Goal: Task Accomplishment & Management: Manage account settings

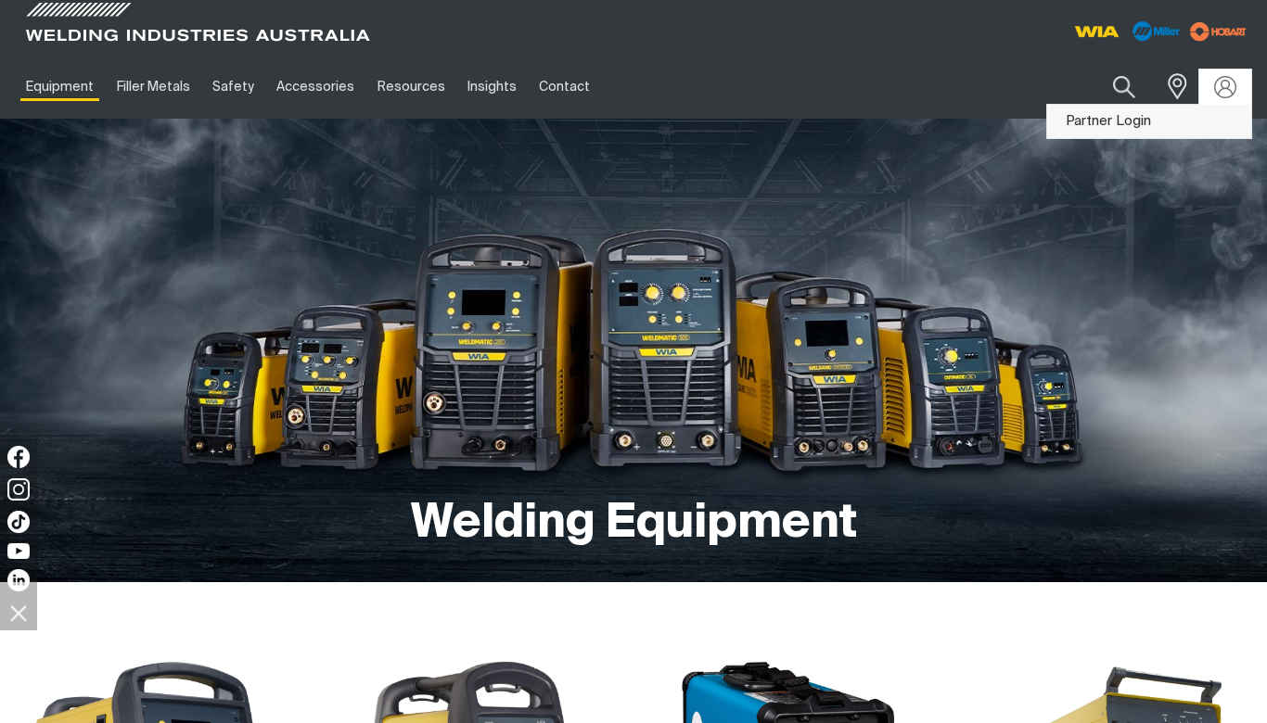
click at [1206, 116] on link "Partner Login" at bounding box center [1149, 122] width 204 height 34
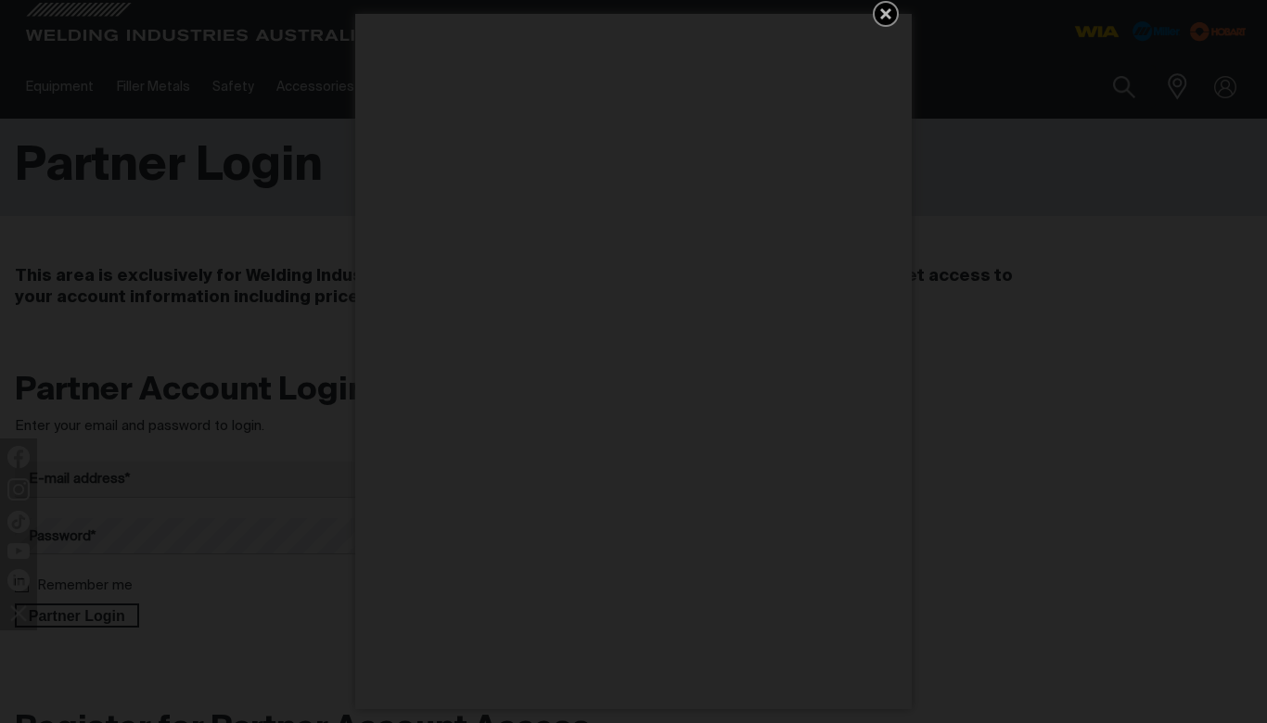
click at [886, 13] on icon "Get 5 WIA Welding Guides Free!" at bounding box center [885, 13] width 11 height 11
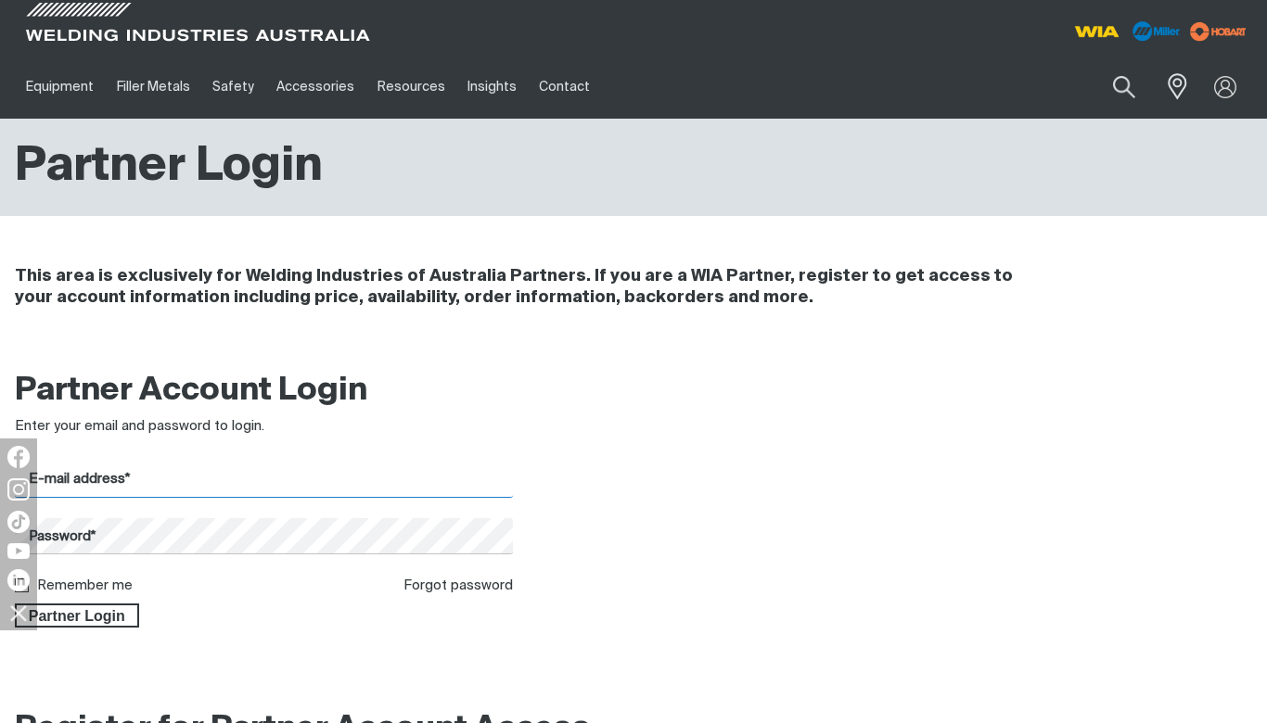
click at [165, 476] on input "E-mail address*" at bounding box center [264, 480] width 498 height 36
paste input "[PERSON_NAME][EMAIL_ADDRESS][DOMAIN_NAME]"
type input "[PERSON_NAME][EMAIL_ADDRESS][DOMAIN_NAME]"
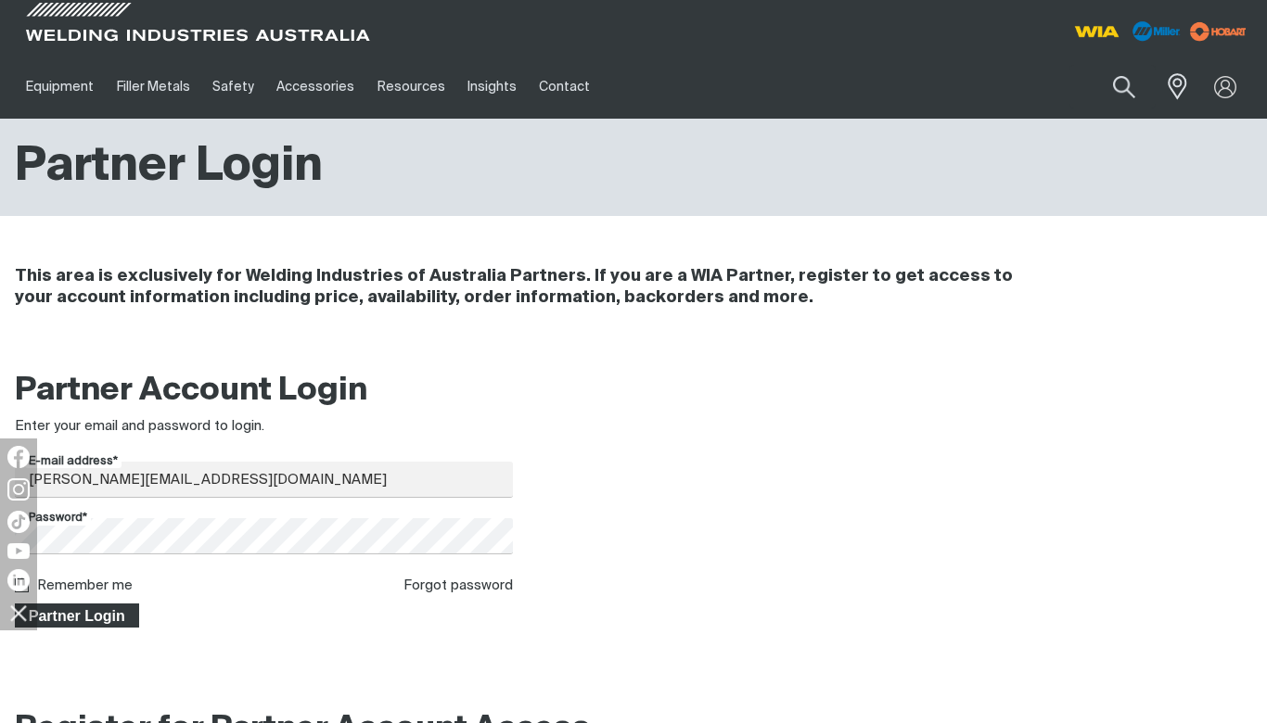
click at [121, 612] on span "Partner Login" at bounding box center [77, 616] width 121 height 24
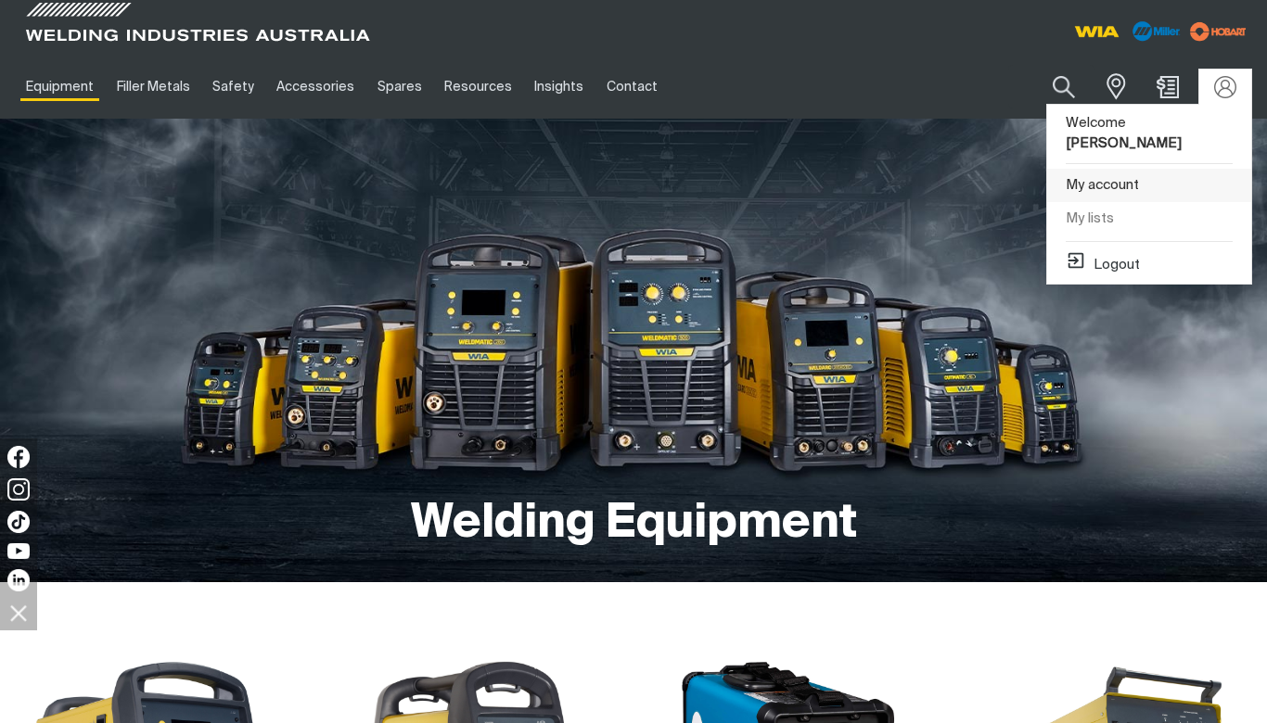
click at [1112, 169] on link "My account" at bounding box center [1149, 186] width 204 height 34
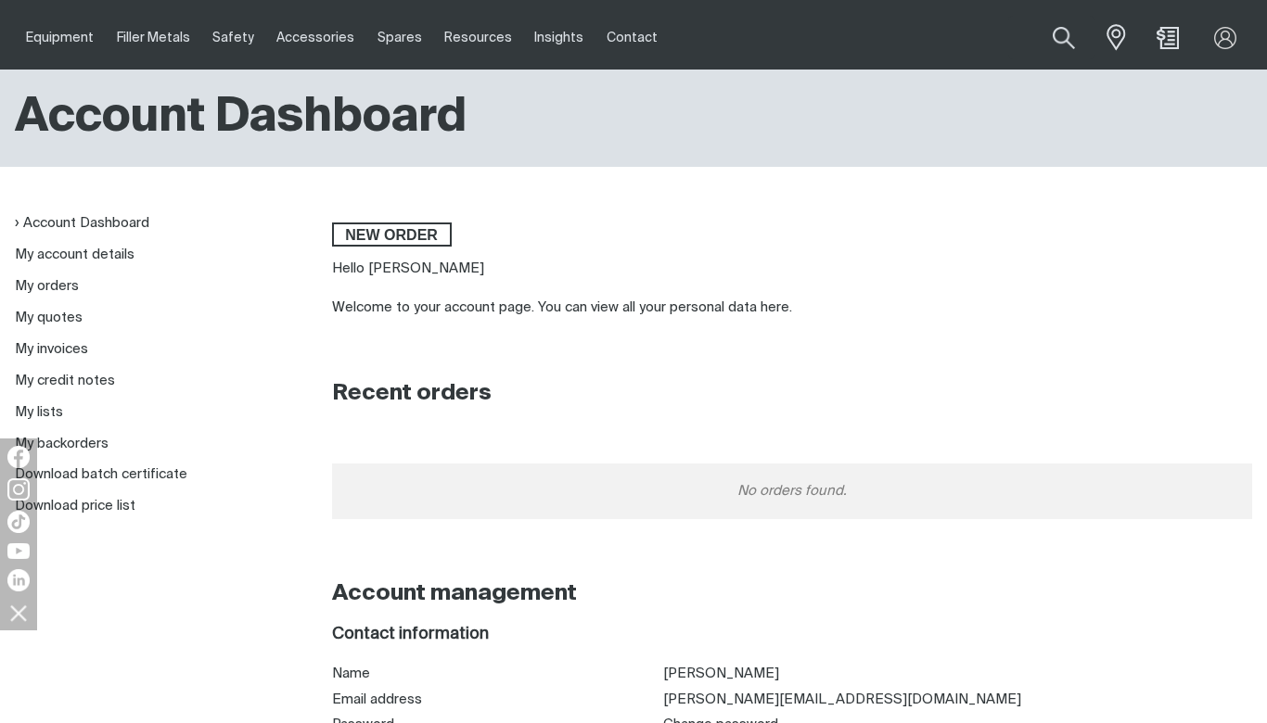
scroll to position [93, 0]
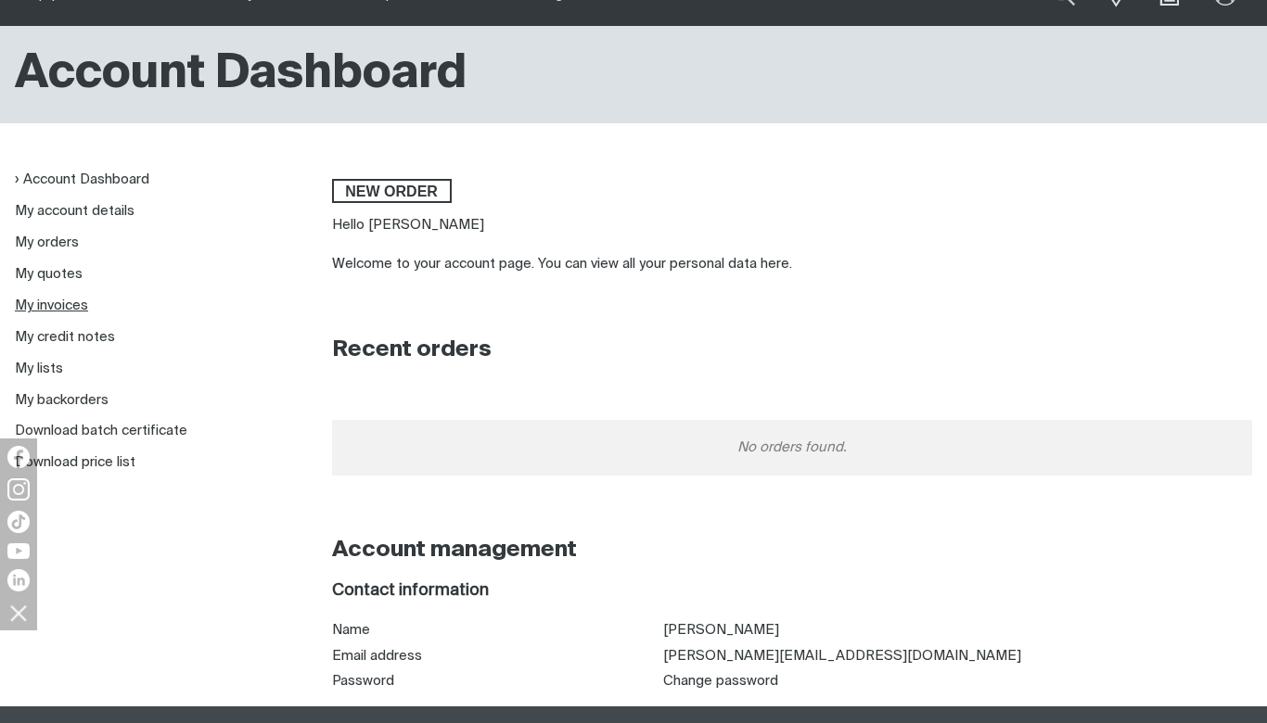
click at [65, 303] on link "My invoices" at bounding box center [51, 306] width 73 height 14
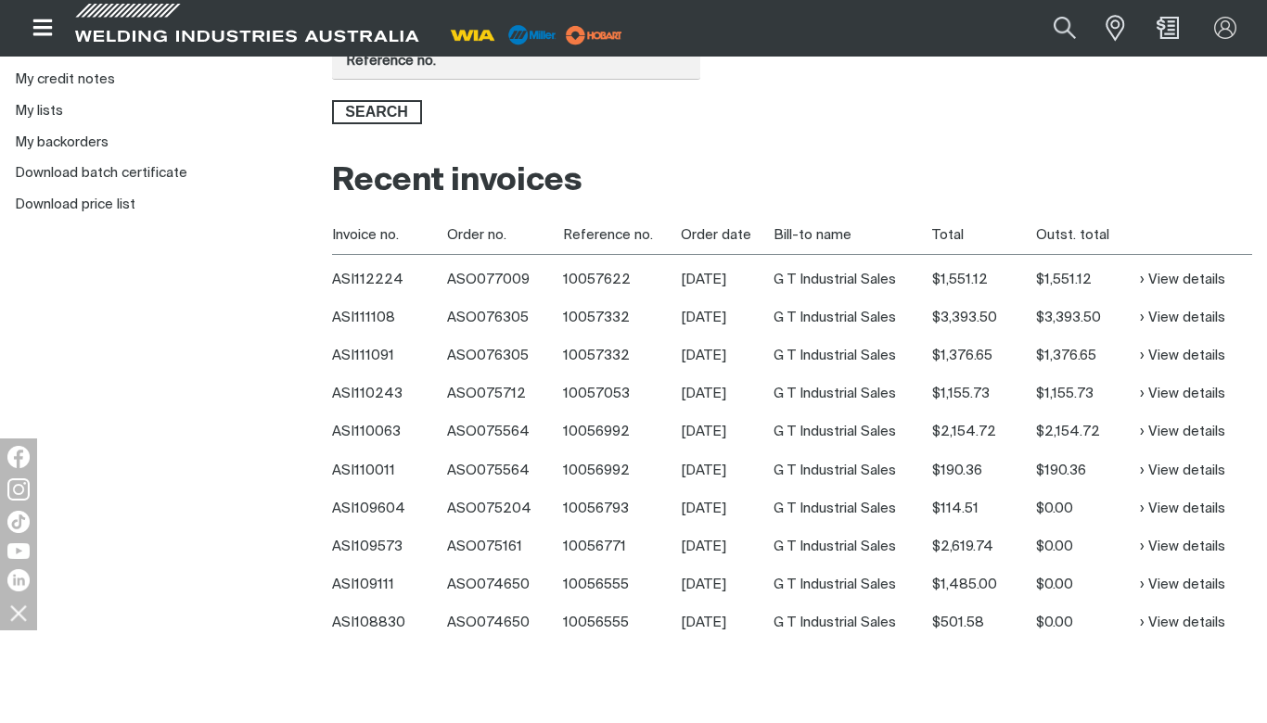
scroll to position [371, 0]
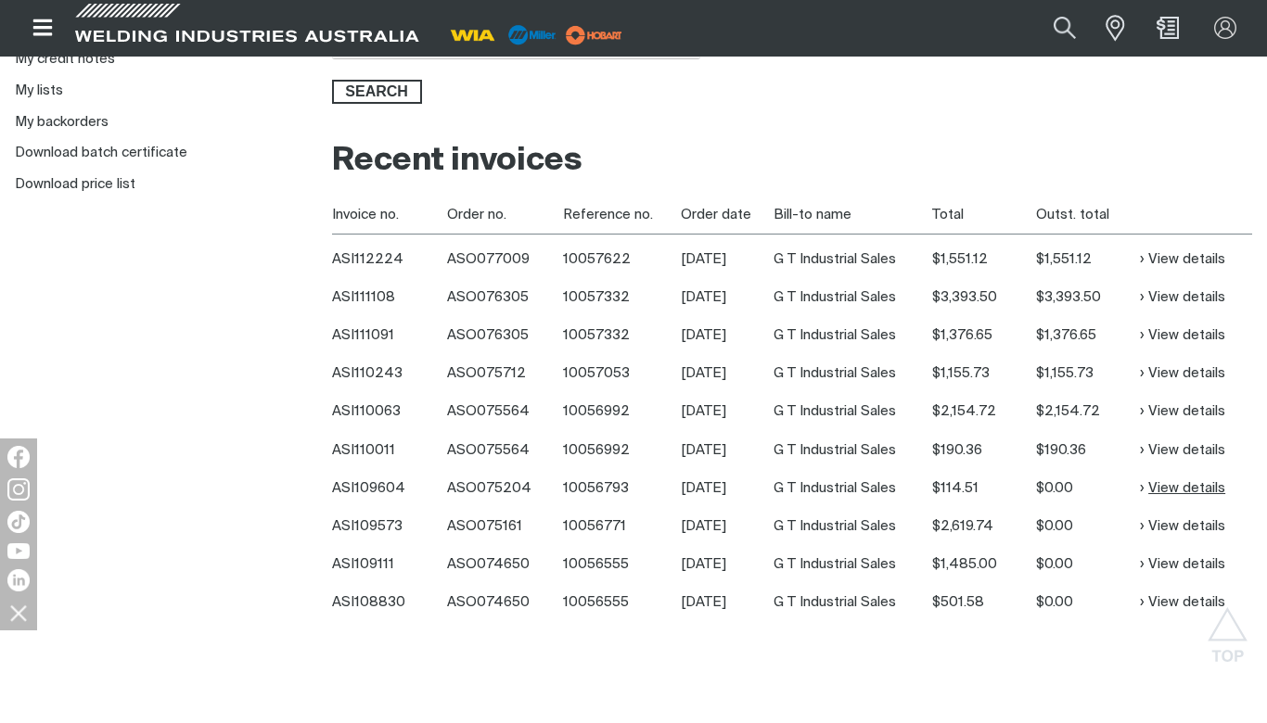
click at [1175, 481] on link "View details" at bounding box center [1182, 488] width 85 height 21
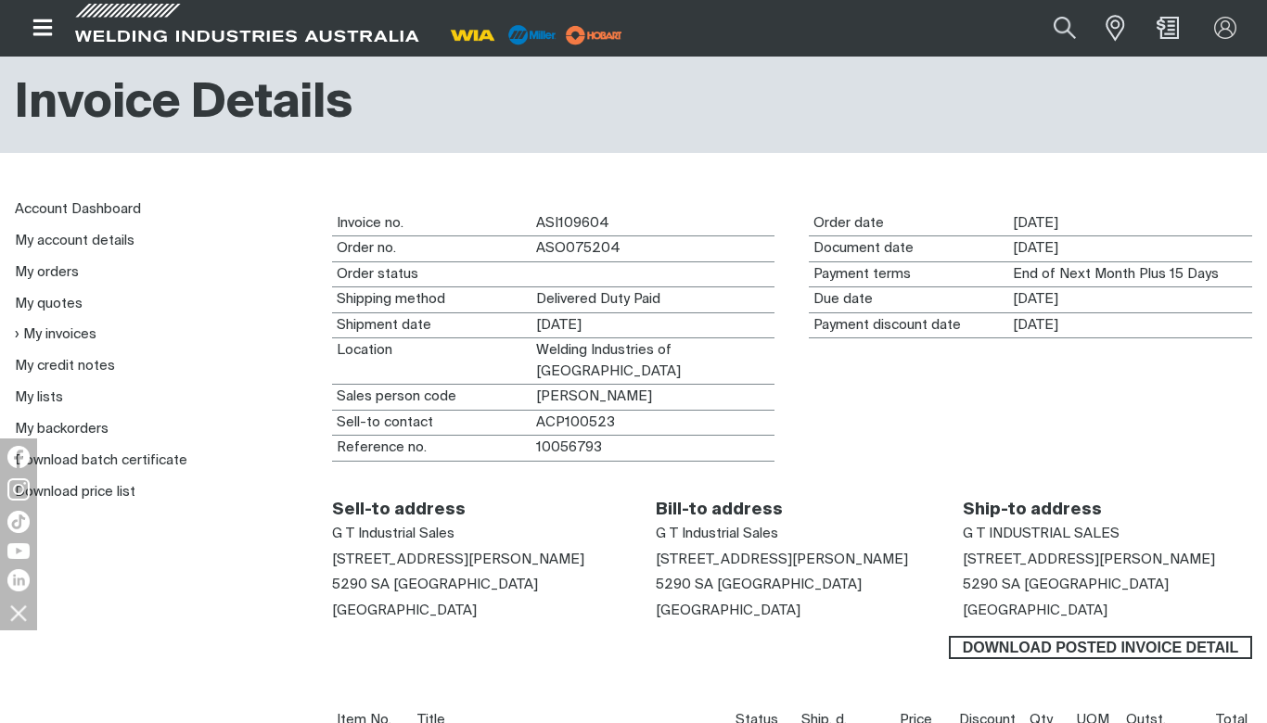
scroll to position [93, 0]
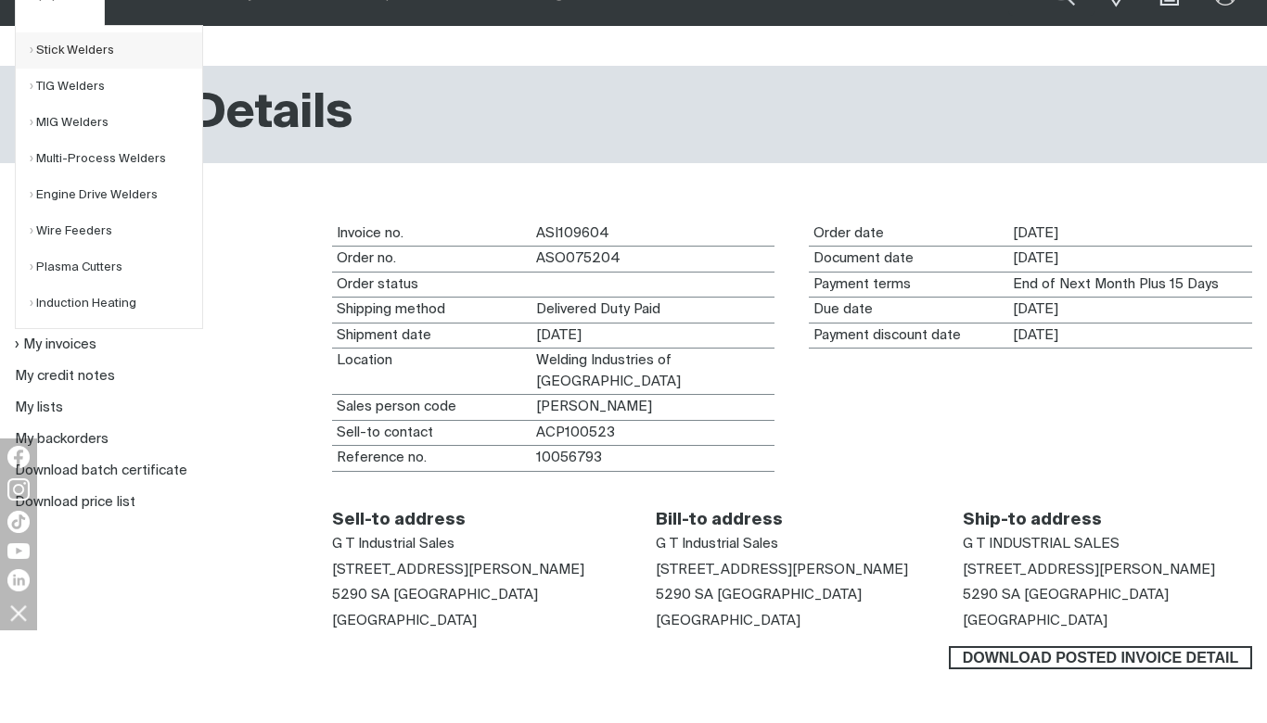
click at [65, 51] on link "Stick Welders" at bounding box center [116, 50] width 172 height 36
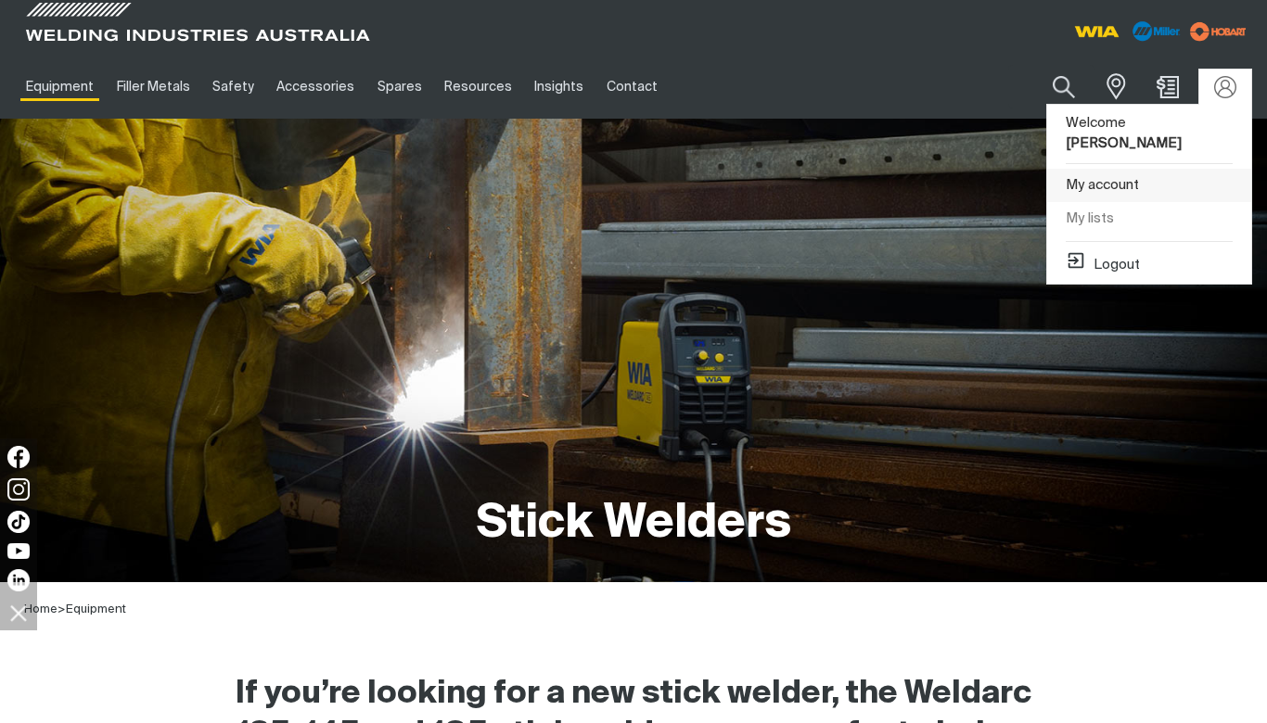
click at [1109, 169] on link "My account" at bounding box center [1149, 186] width 204 height 34
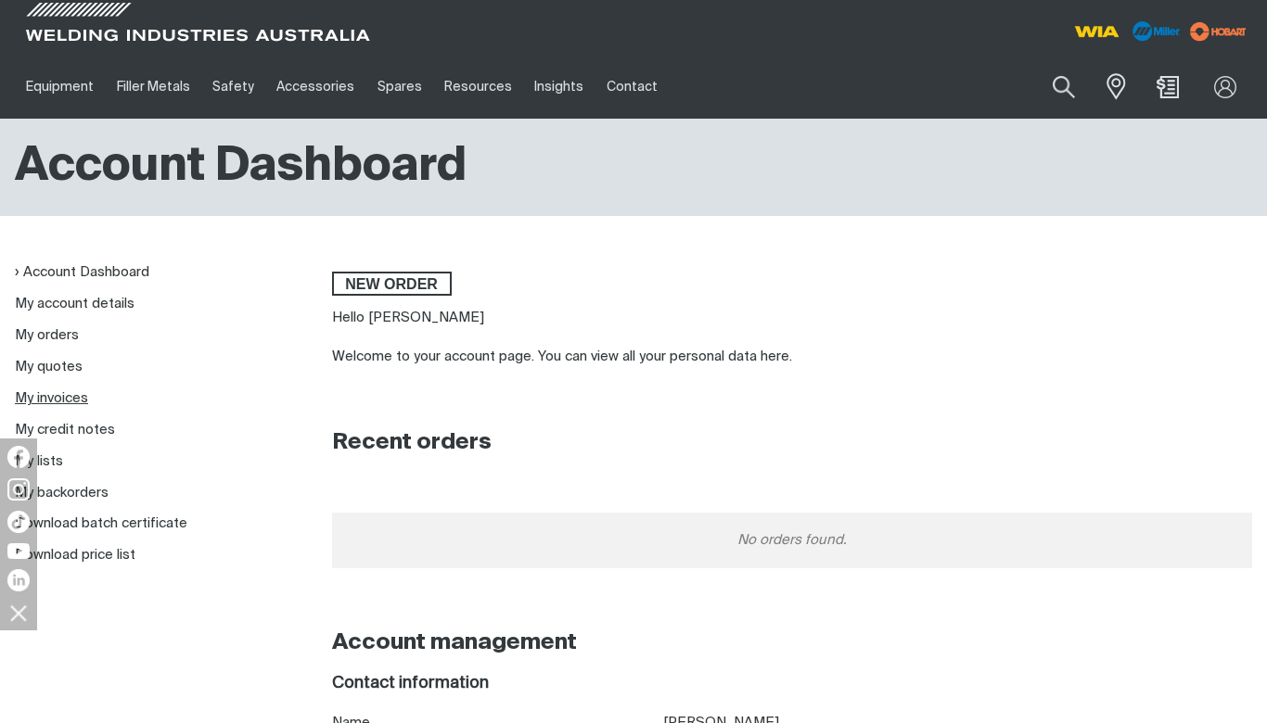
click at [71, 394] on link "My invoices" at bounding box center [51, 398] width 73 height 14
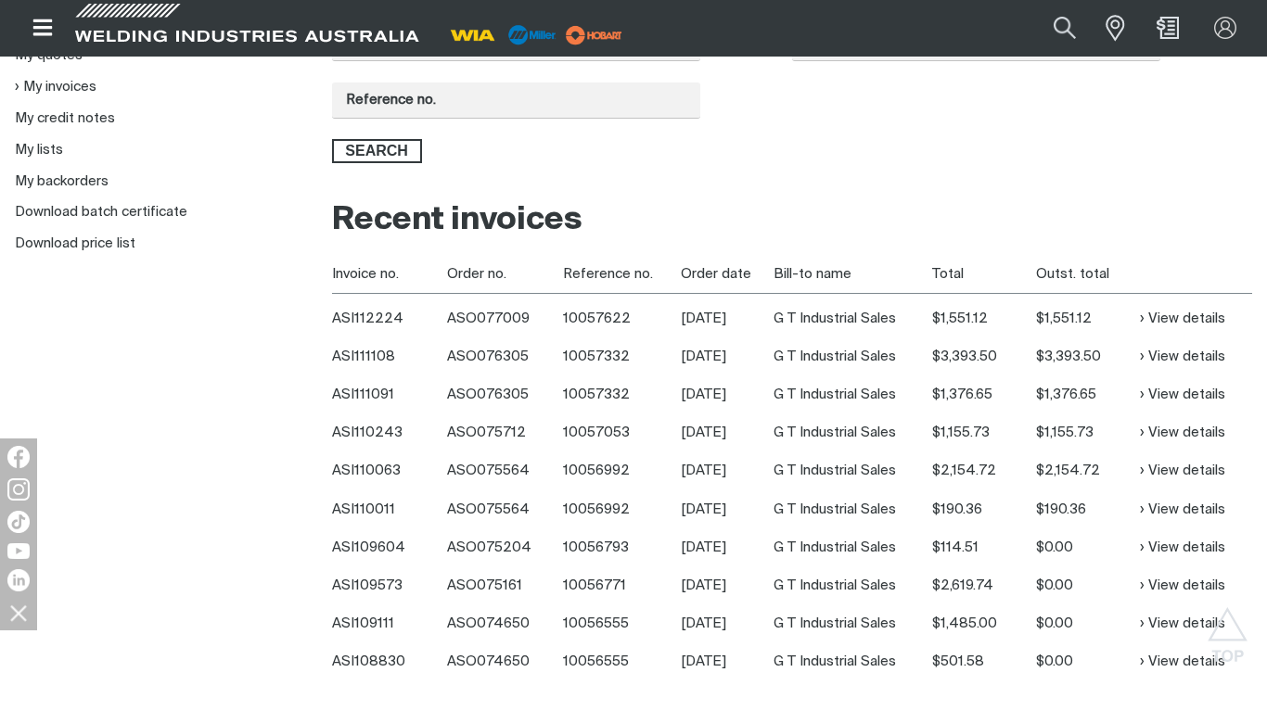
scroll to position [278, 0]
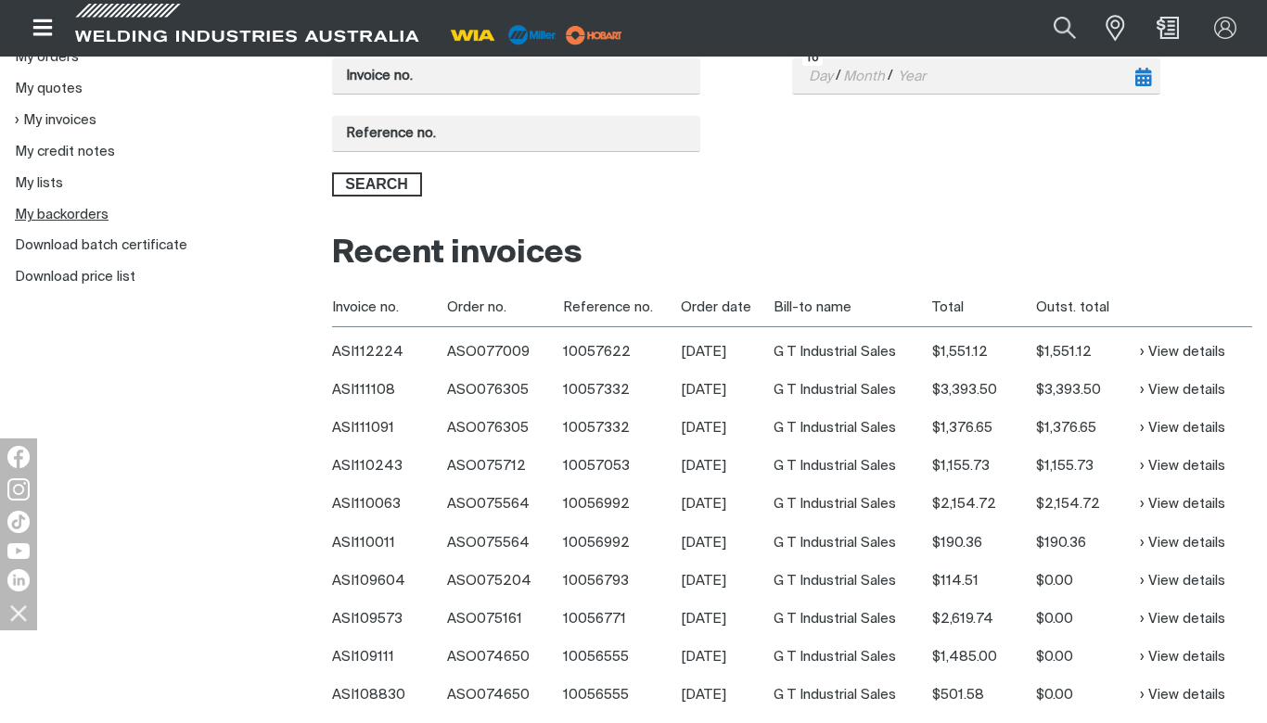
click at [64, 213] on link "My backorders" at bounding box center [62, 215] width 94 height 14
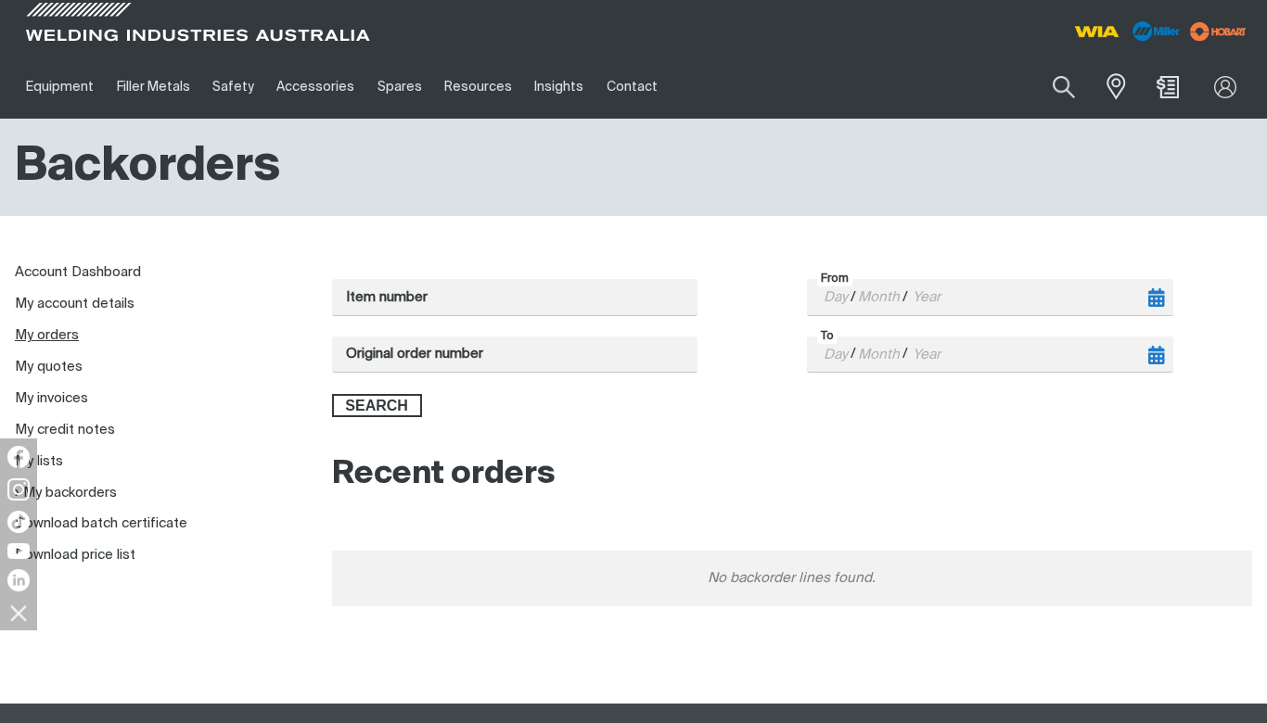
click at [55, 335] on link "My orders" at bounding box center [47, 335] width 64 height 14
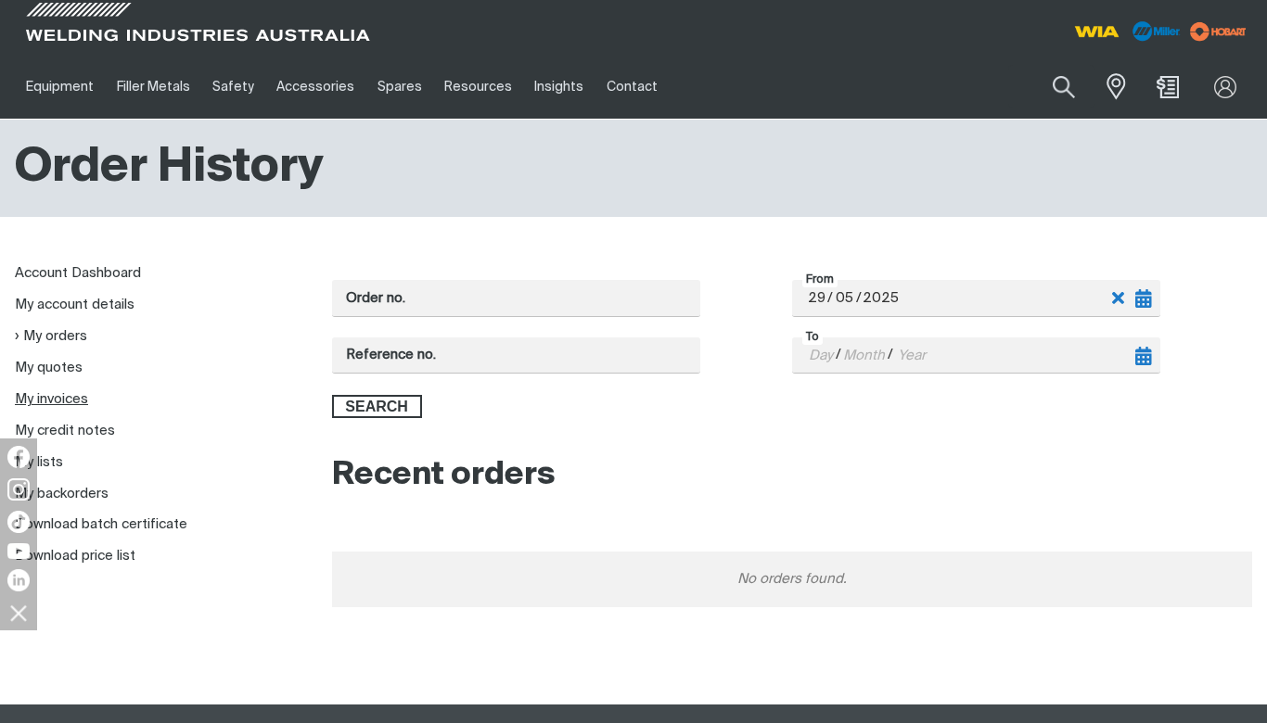
click at [57, 402] on link "My invoices" at bounding box center [51, 399] width 73 height 14
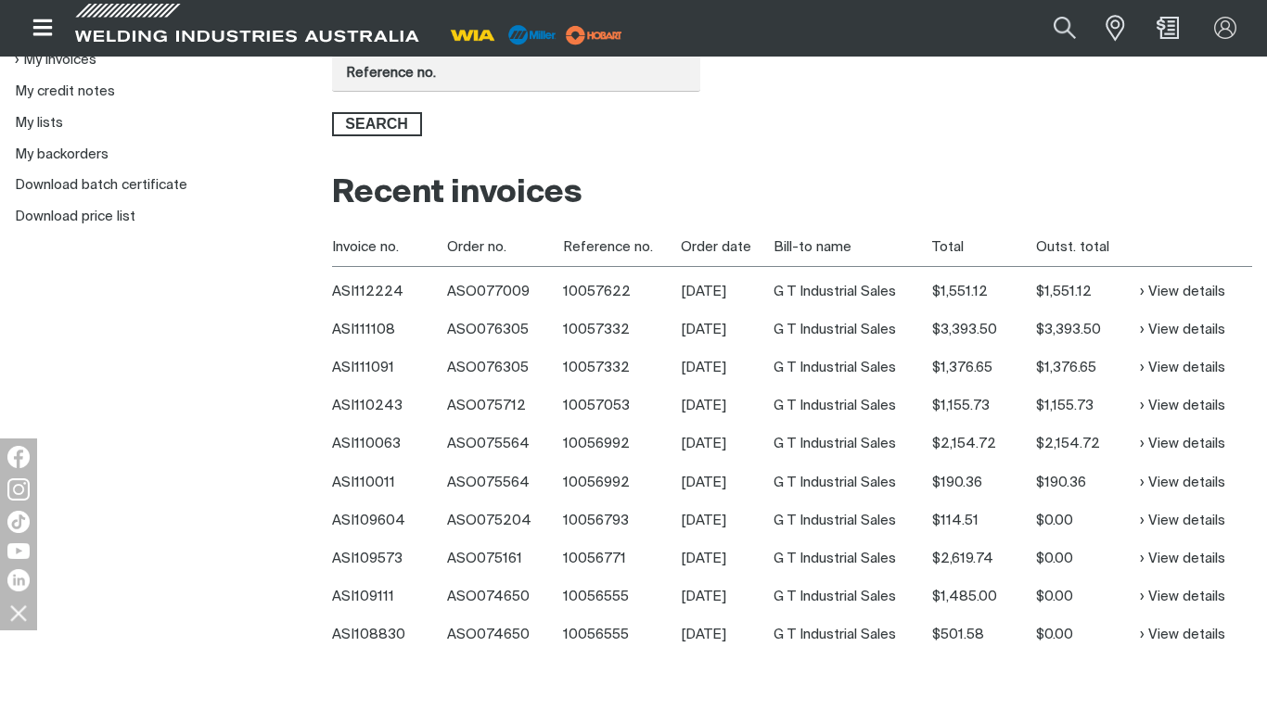
scroll to position [371, 0]
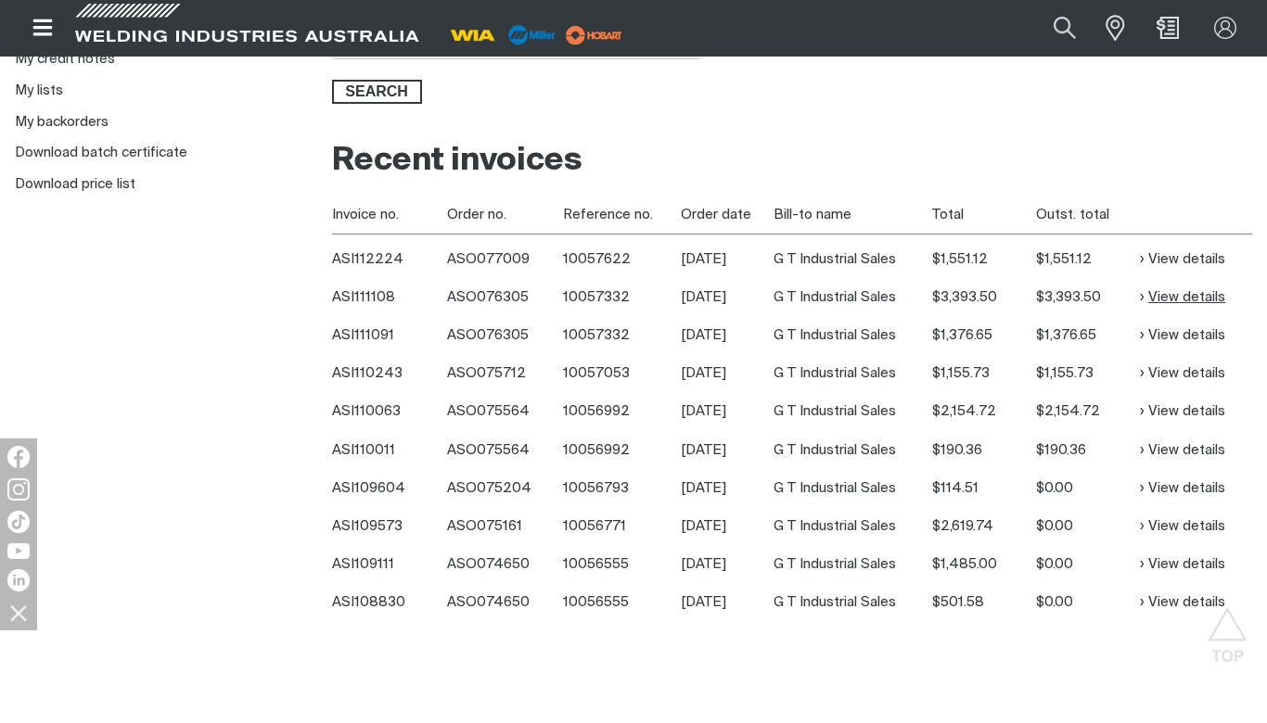
click at [1178, 291] on link "View details" at bounding box center [1182, 297] width 85 height 21
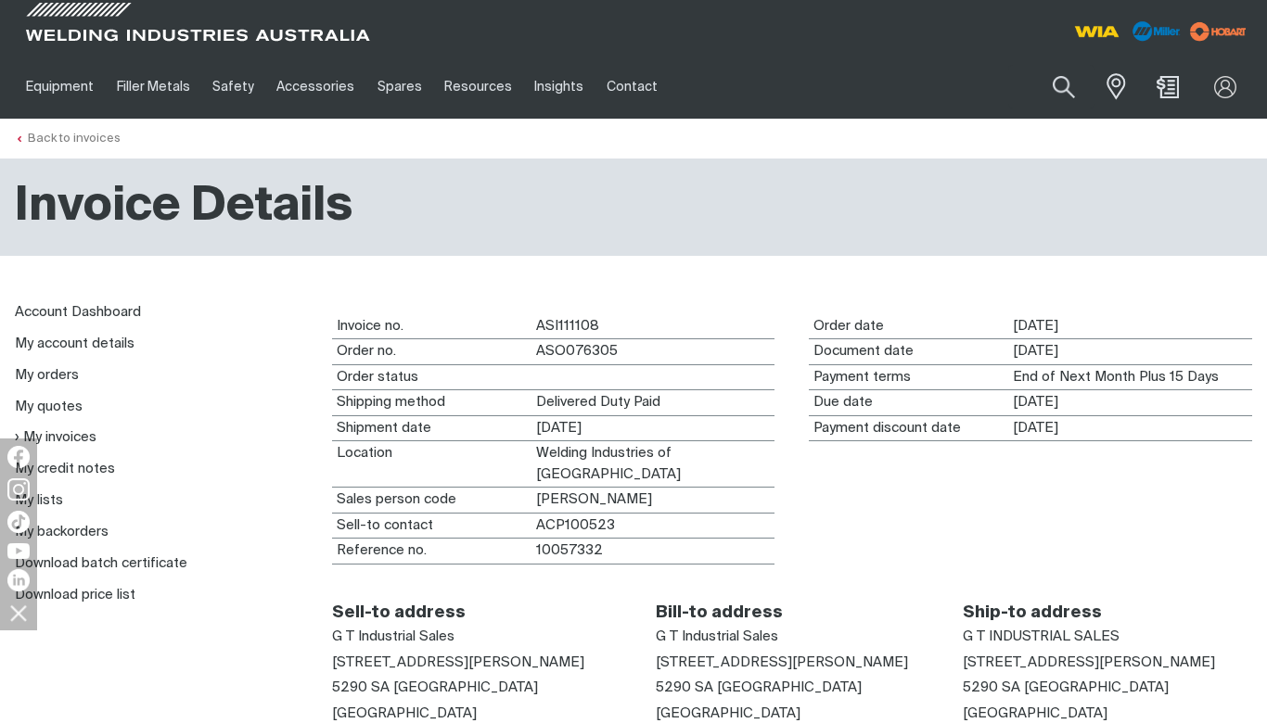
click at [59, 139] on link "Back to invoices" at bounding box center [68, 139] width 106 height 12
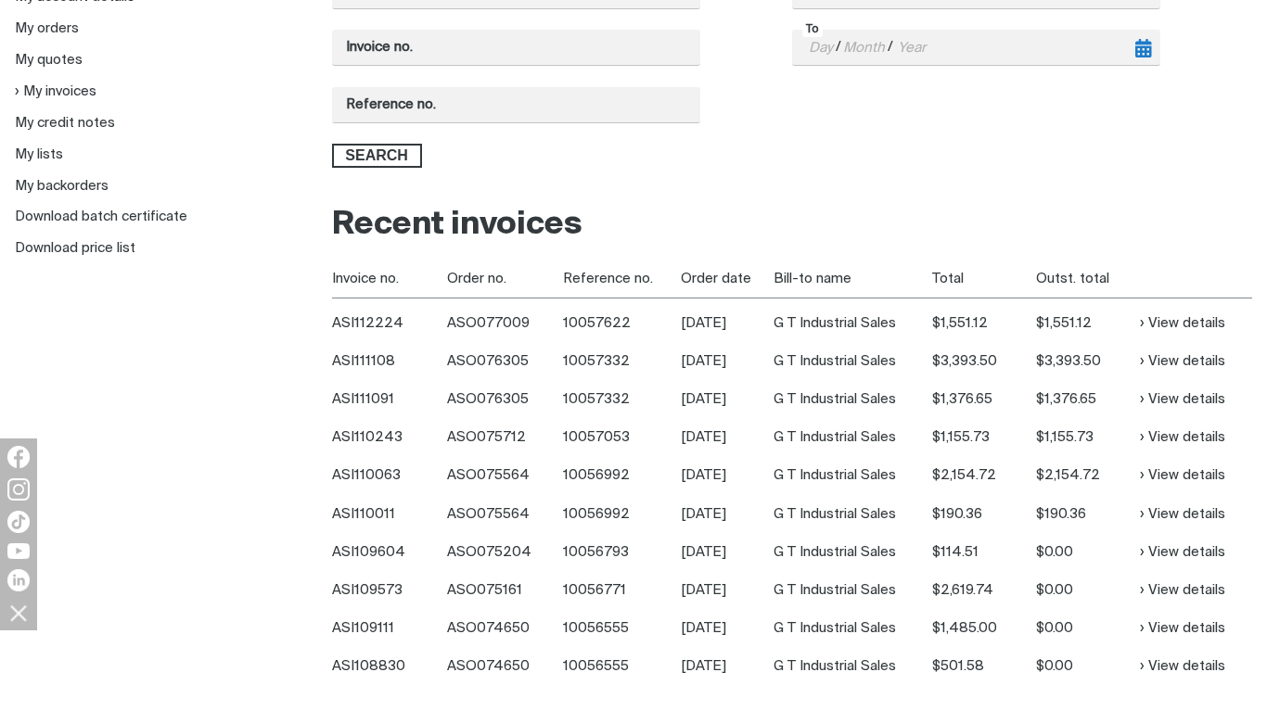
scroll to position [403, 0]
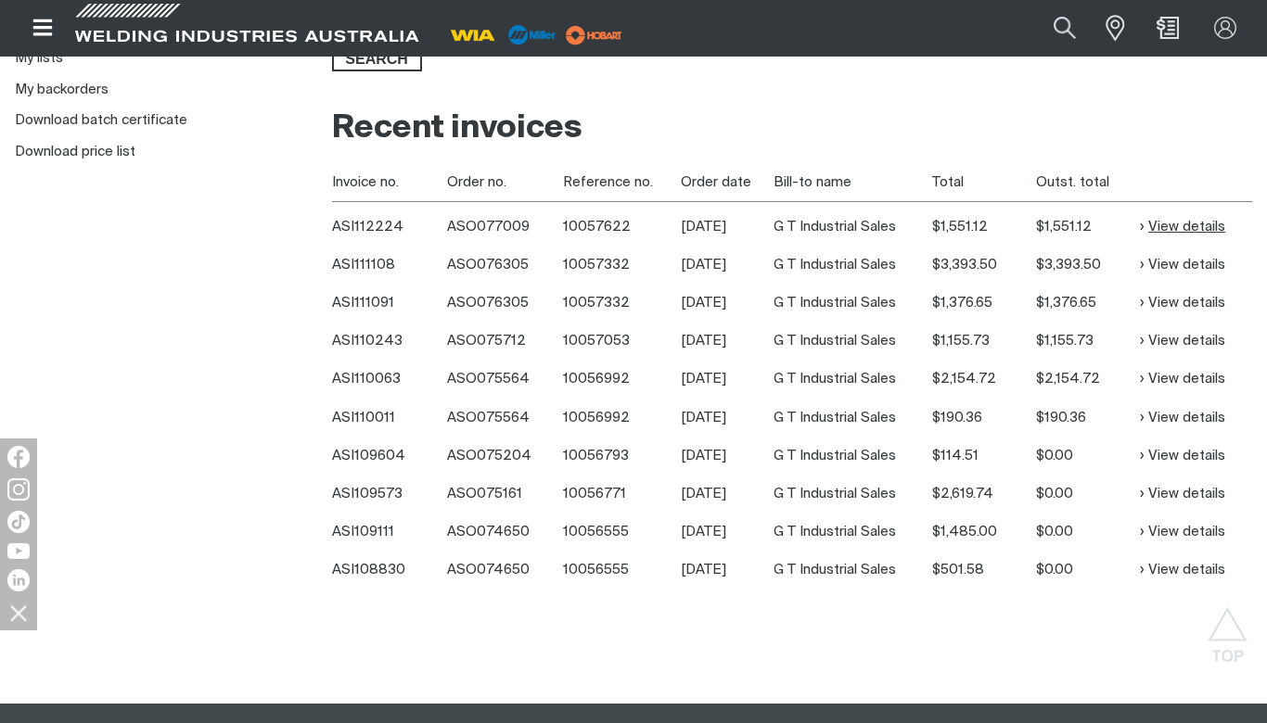
click at [1201, 223] on link "View details" at bounding box center [1182, 226] width 85 height 21
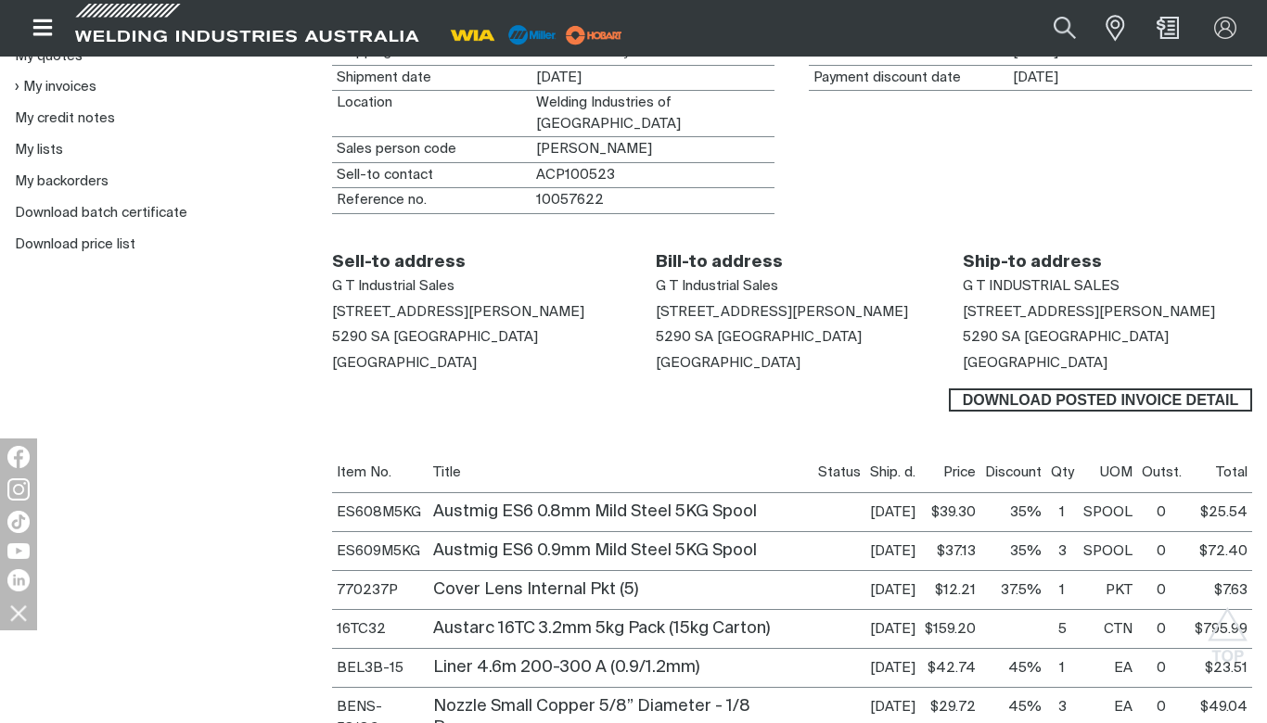
scroll to position [93, 0]
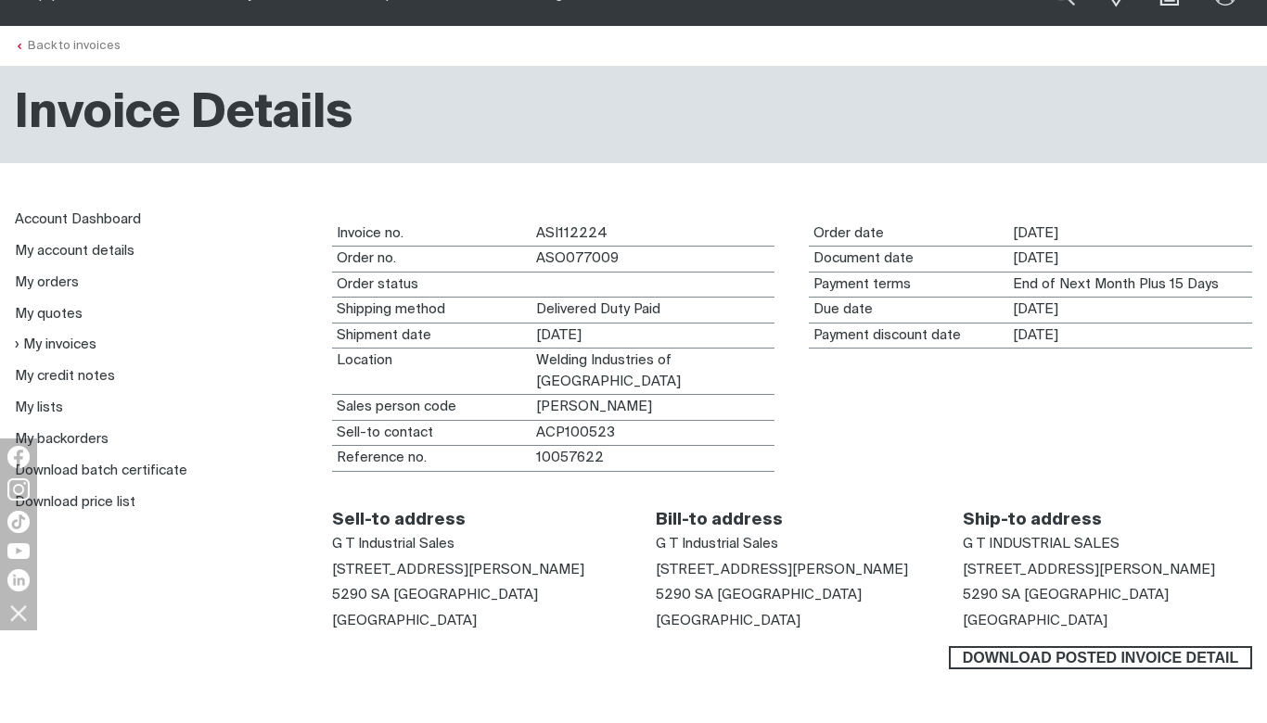
click at [104, 42] on link "Back to invoices" at bounding box center [68, 46] width 106 height 12
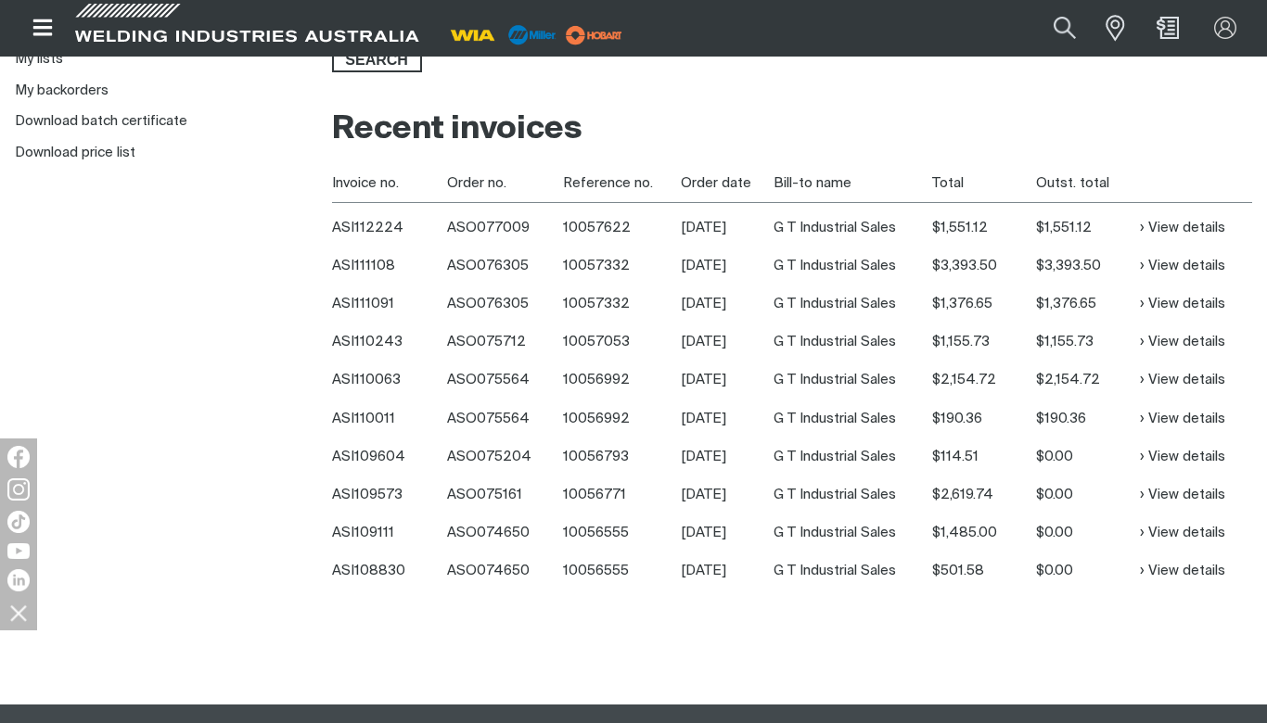
scroll to position [403, 0]
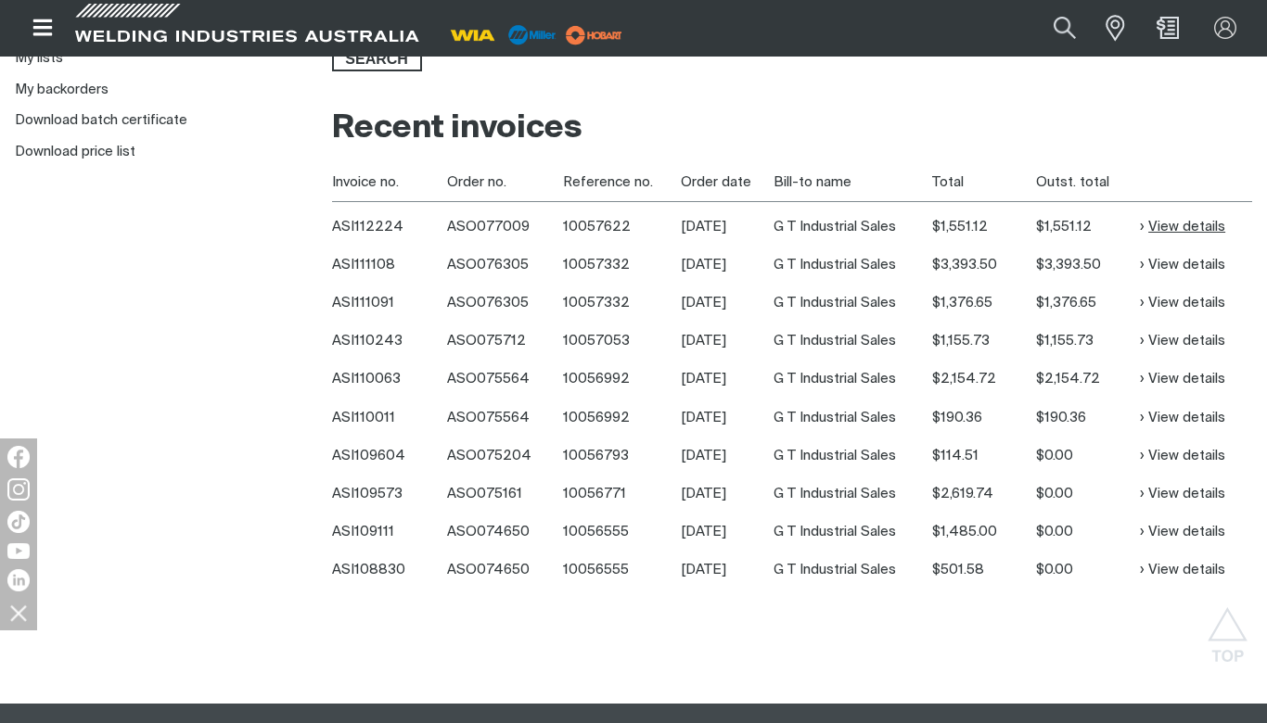
click at [1163, 223] on link "View details" at bounding box center [1182, 226] width 85 height 21
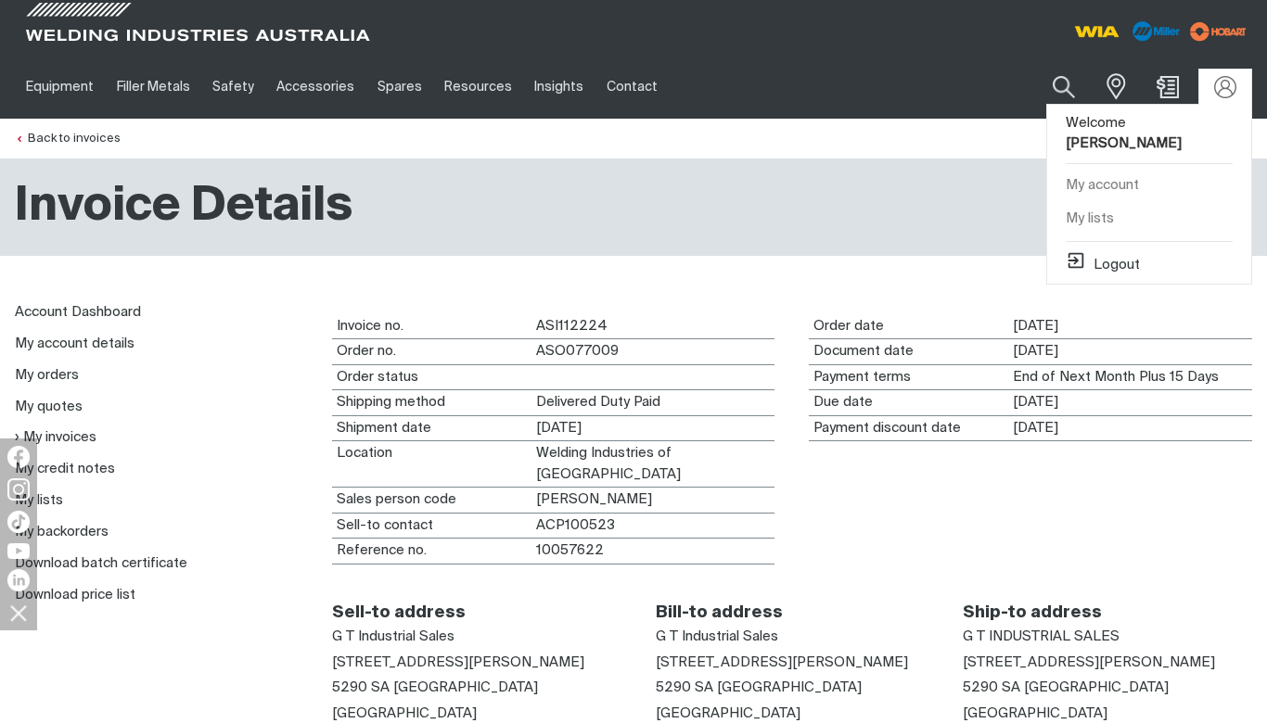
click at [1112, 255] on div "Logout" at bounding box center [1148, 262] width 167 height 43
click at [1114, 250] on button "Logout" at bounding box center [1102, 261] width 74 height 22
